Goal: Ask a question

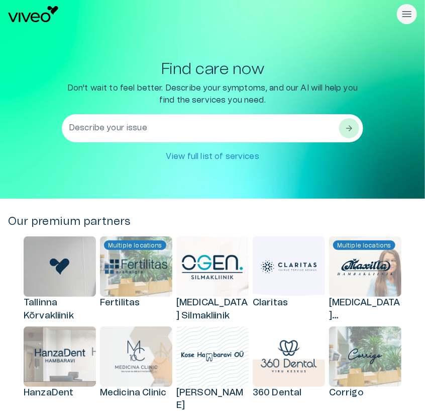
click at [242, 118] on textarea "Describe your issue" at bounding box center [204, 128] width 270 height 35
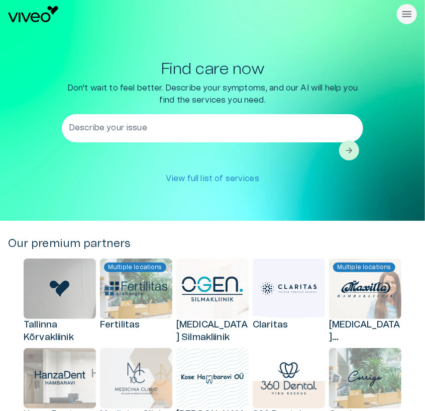
click at [240, 87] on p "Don't wait to feel better. Describe your symptoms, and our AI will help you fin…" at bounding box center [213, 94] width 302 height 24
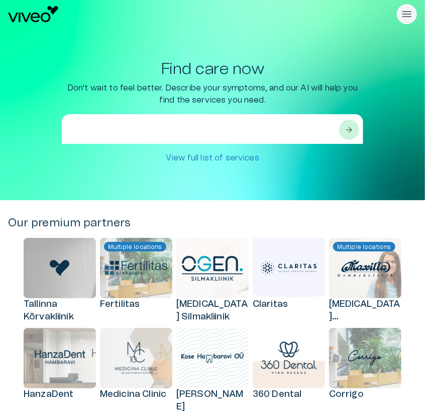
click at [224, 123] on textarea at bounding box center [204, 140] width 270 height 35
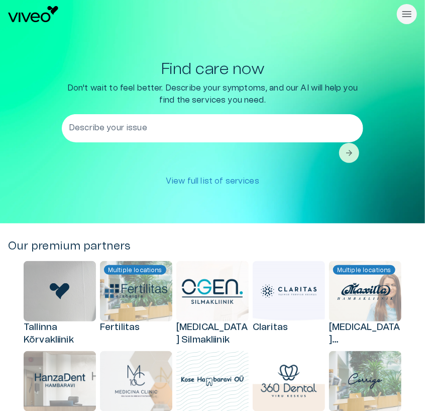
click at [239, 102] on p "Don't wait to feel better. Describe your symptoms, and our AI will help you fin…" at bounding box center [213, 94] width 302 height 24
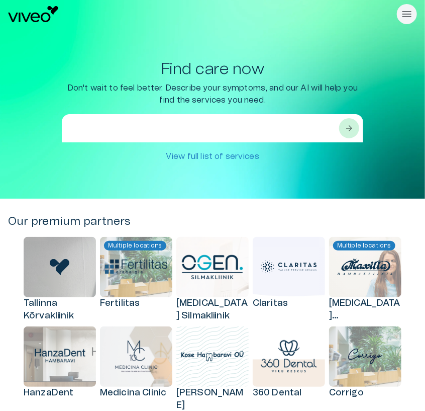
click at [214, 125] on textarea at bounding box center [204, 140] width 270 height 35
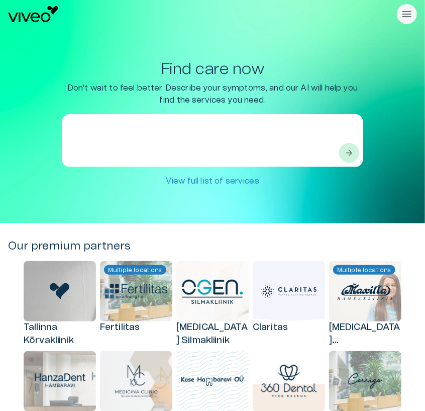
click at [242, 92] on p "Don't wait to feel better. Describe your symptoms, and our AI will help you fin…" at bounding box center [213, 94] width 302 height 24
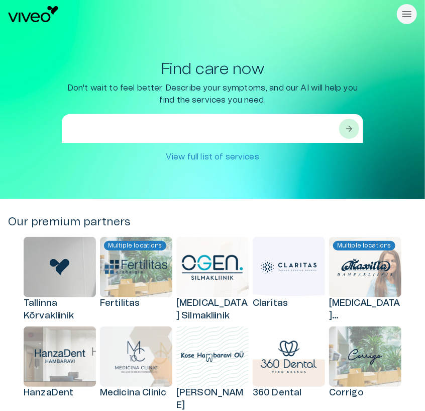
click at [171, 128] on textarea at bounding box center [204, 140] width 270 height 35
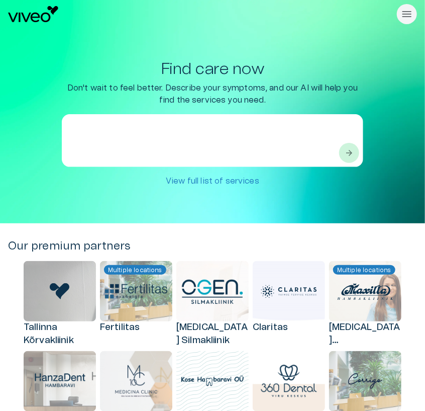
click at [210, 86] on p "Don't wait to feel better. Describe your symptoms, and our AI will help you fin…" at bounding box center [213, 94] width 302 height 24
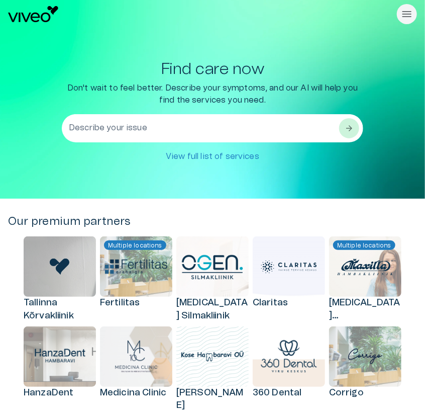
click at [156, 122] on textarea "Describe your issue" at bounding box center [204, 128] width 270 height 35
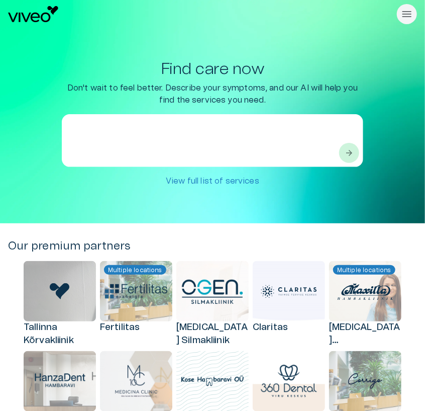
click at [175, 98] on p "Don't wait to feel better. Describe your symptoms, and our AI will help you fin…" at bounding box center [213, 94] width 302 height 24
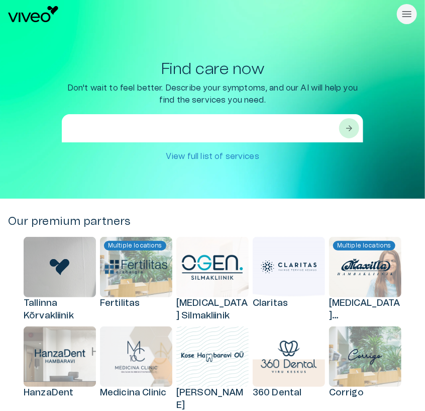
click at [138, 132] on textarea at bounding box center [204, 140] width 270 height 35
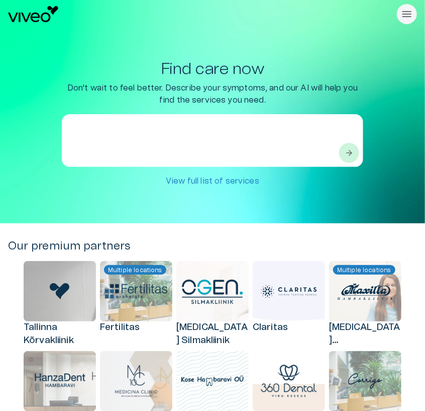
click at [179, 93] on p "Don't wait to feel better. Describe your symptoms, and our AI will help you fin…" at bounding box center [213, 94] width 302 height 24
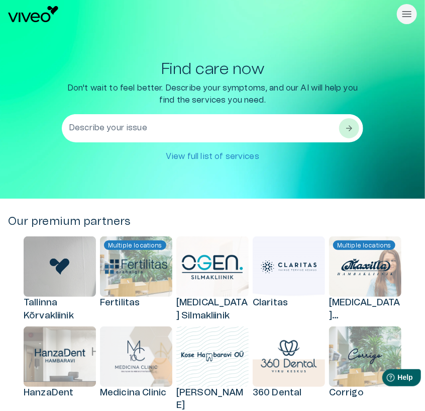
click at [269, 121] on textarea "Describe your issue" at bounding box center [204, 128] width 270 height 35
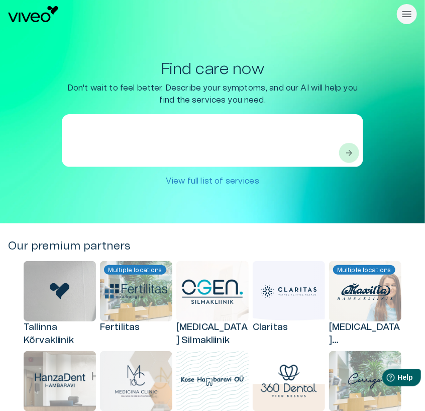
click at [379, 65] on div "Find care now Don't wait to feel better. Describe your symptoms, and our AI wil…" at bounding box center [212, 125] width 409 height 131
